Goal: Communication & Community: Answer question/provide support

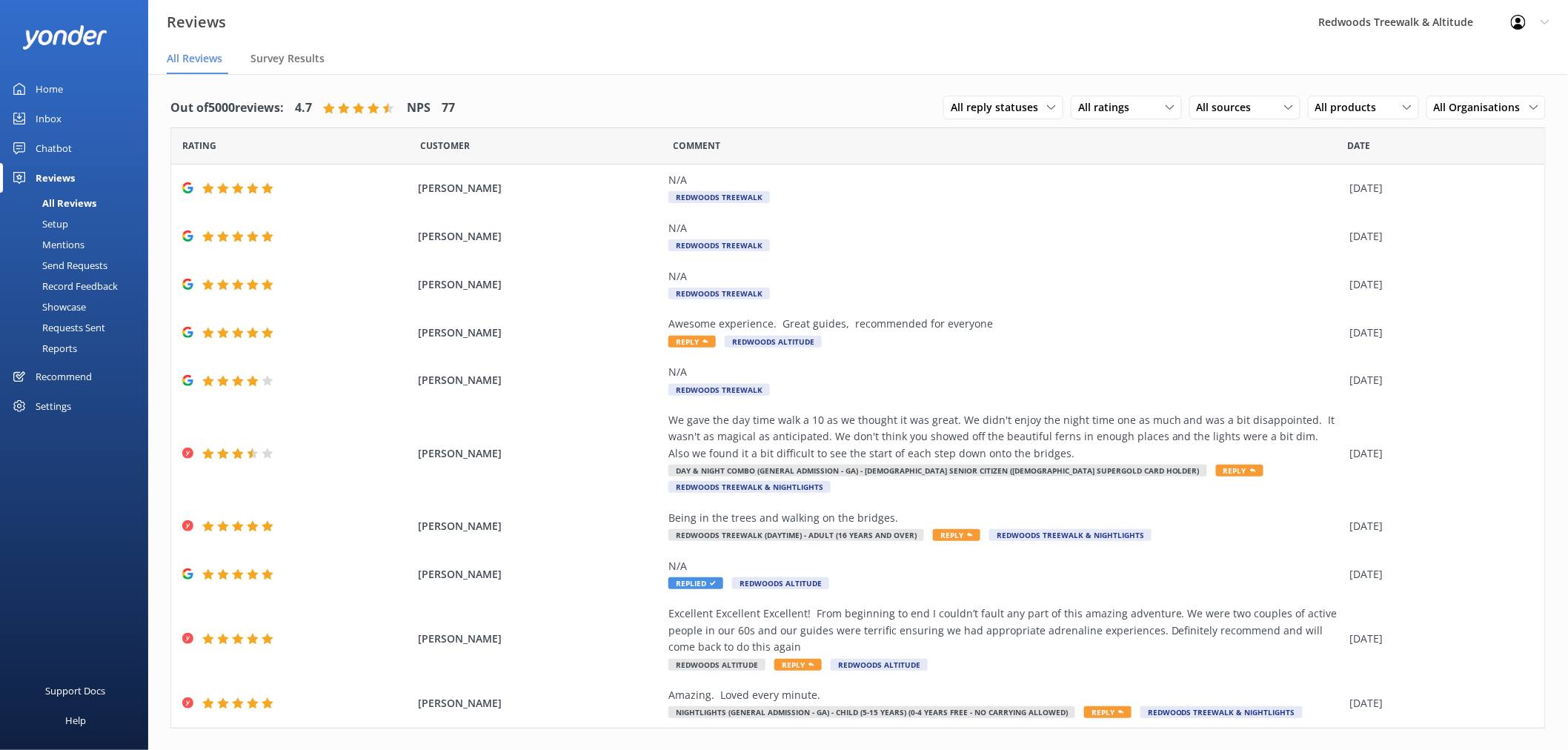
click at [83, 112] on link "Inbox" at bounding box center [74, 118] width 148 height 30
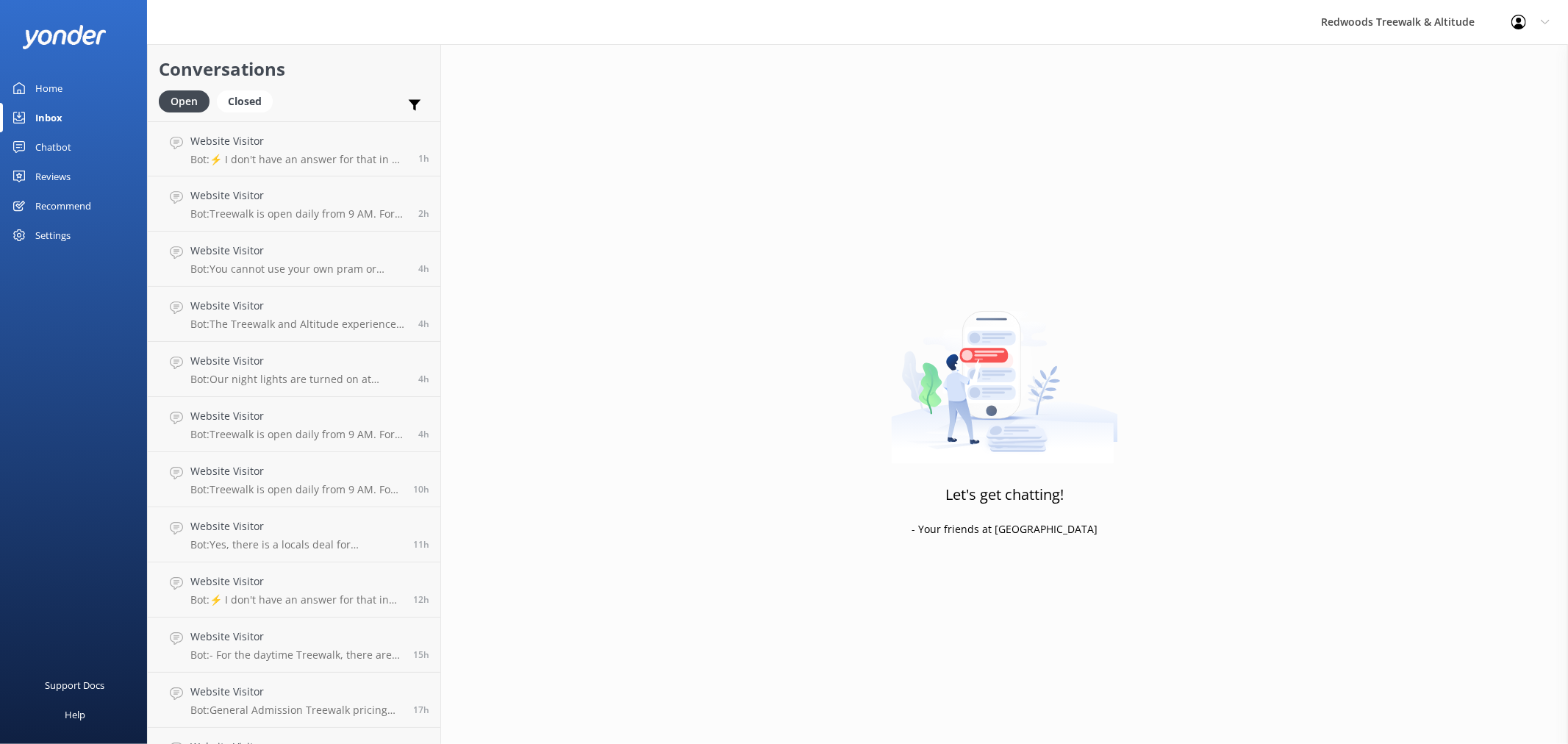
click at [76, 179] on link "Reviews" at bounding box center [73, 176] width 147 height 29
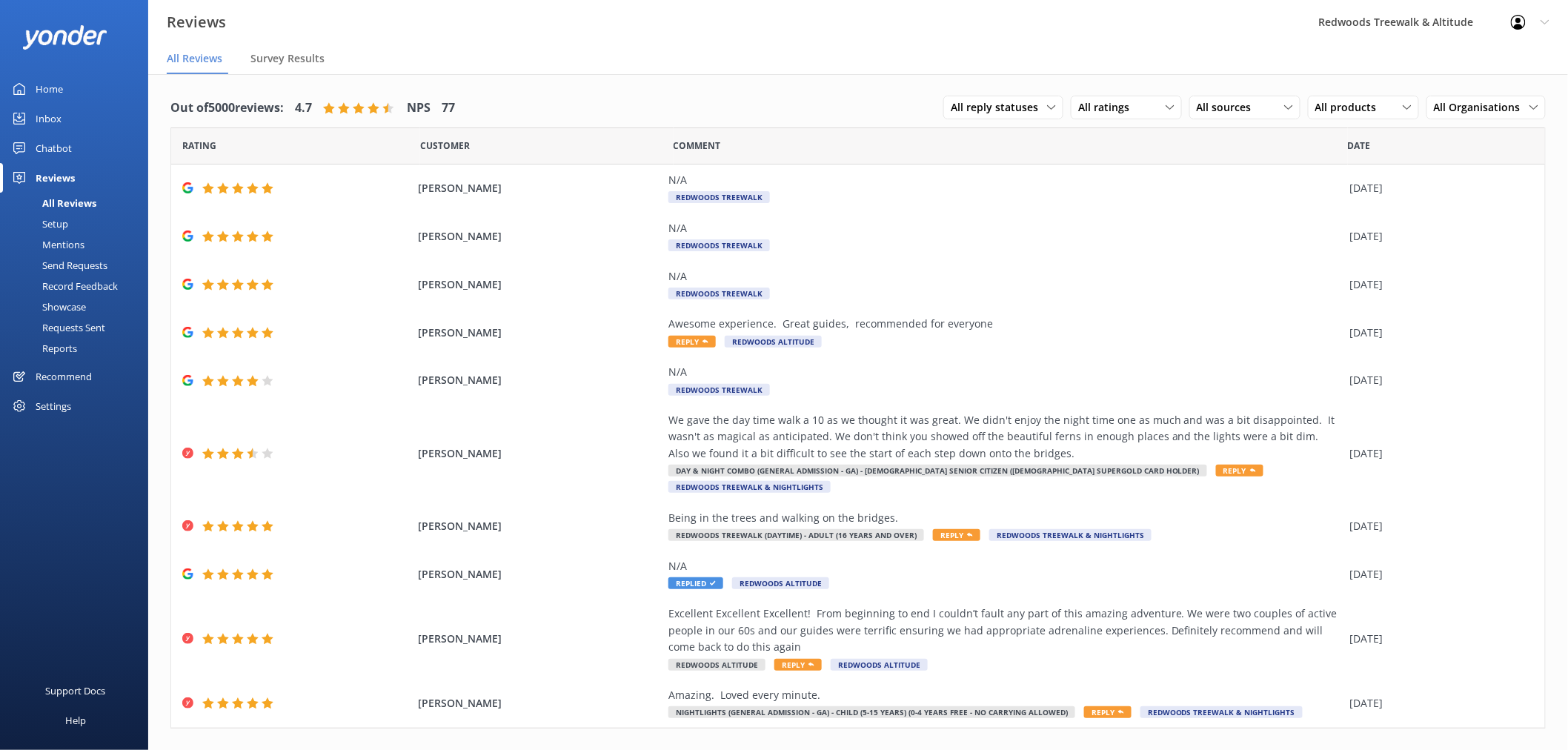
click at [59, 119] on div "Inbox" at bounding box center [49, 118] width 26 height 30
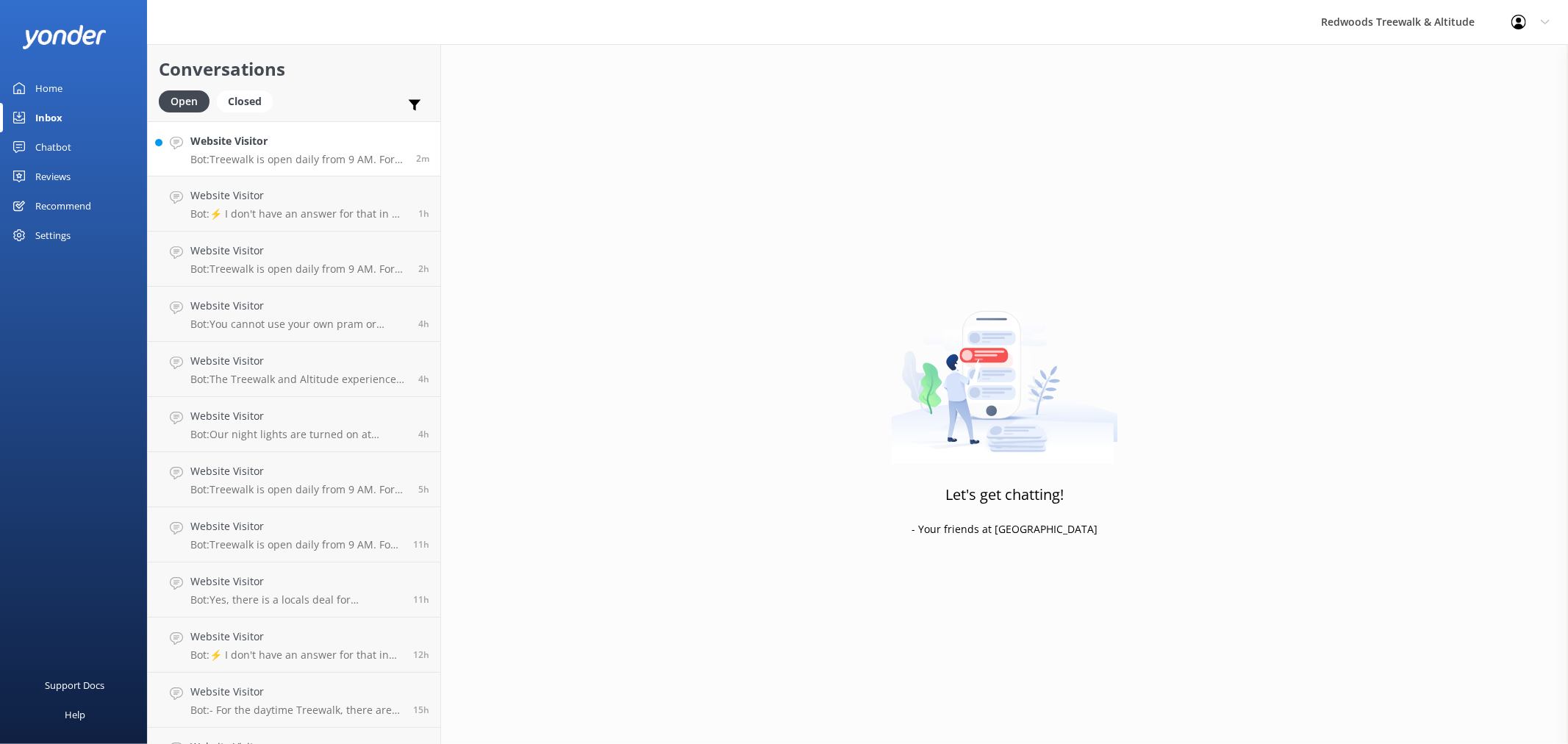
click at [300, 136] on h4 "Website Visitor" at bounding box center [297, 141] width 215 height 16
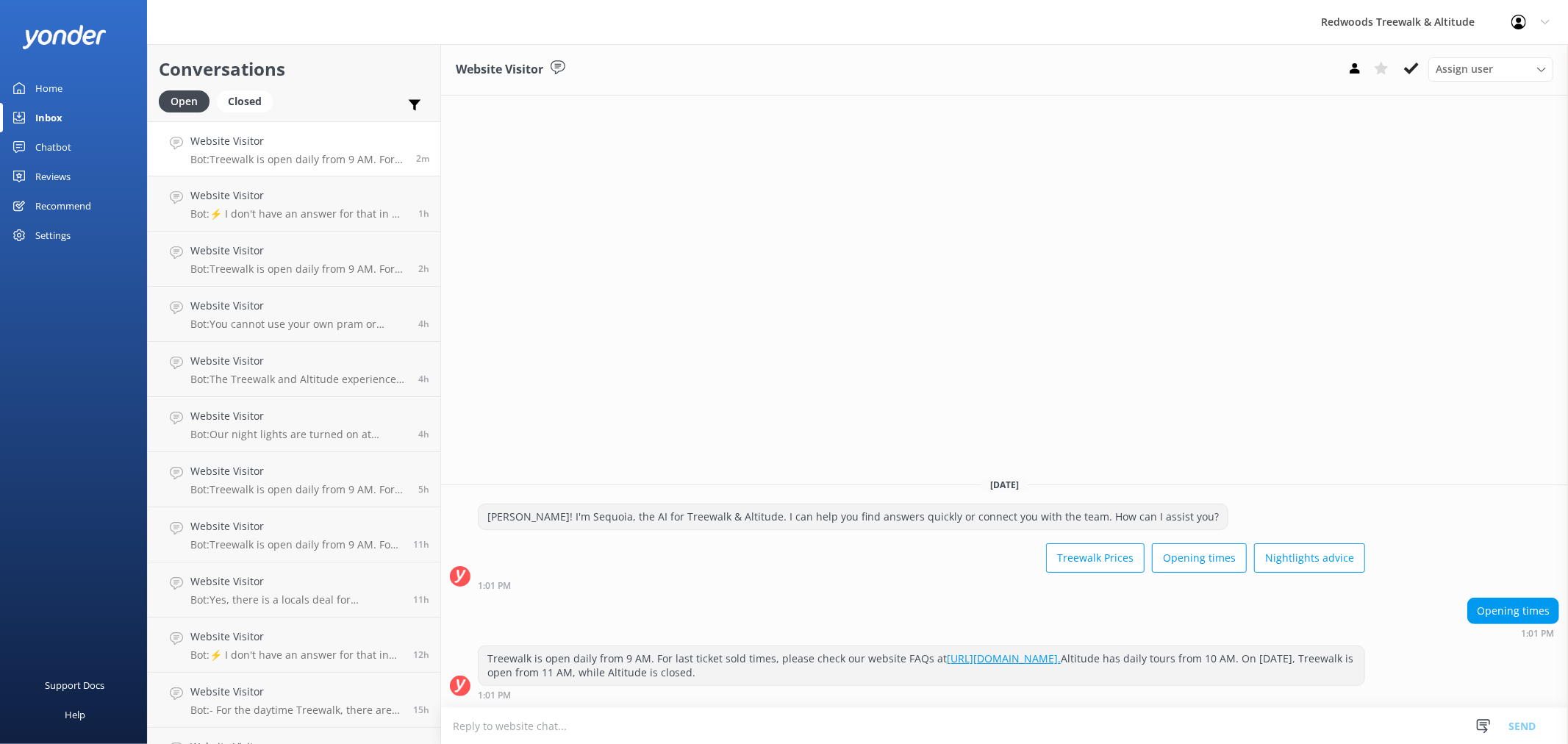
click at [89, 84] on link "Home" at bounding box center [73, 88] width 147 height 29
